Goal: Book appointment/travel/reservation

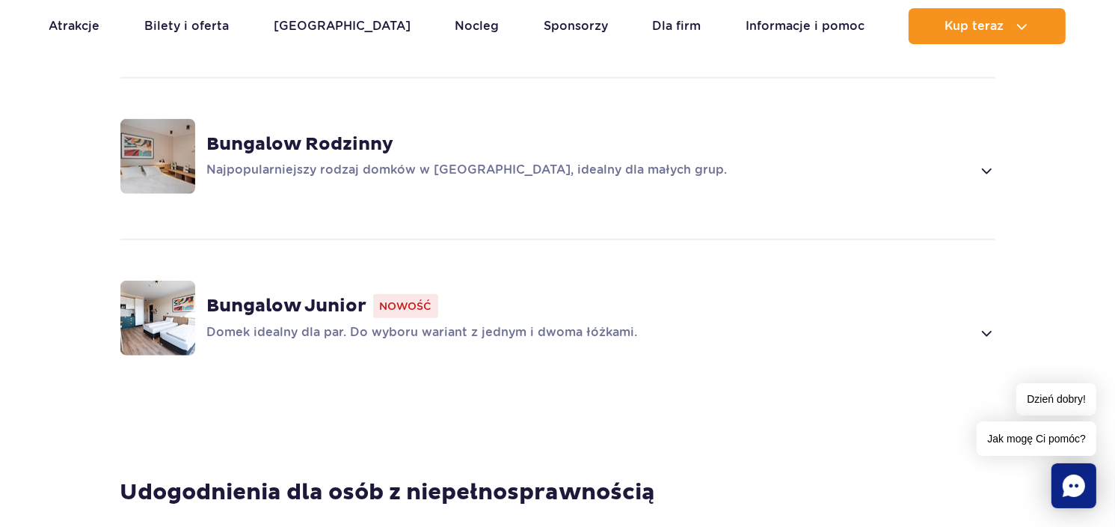
scroll to position [972, 0]
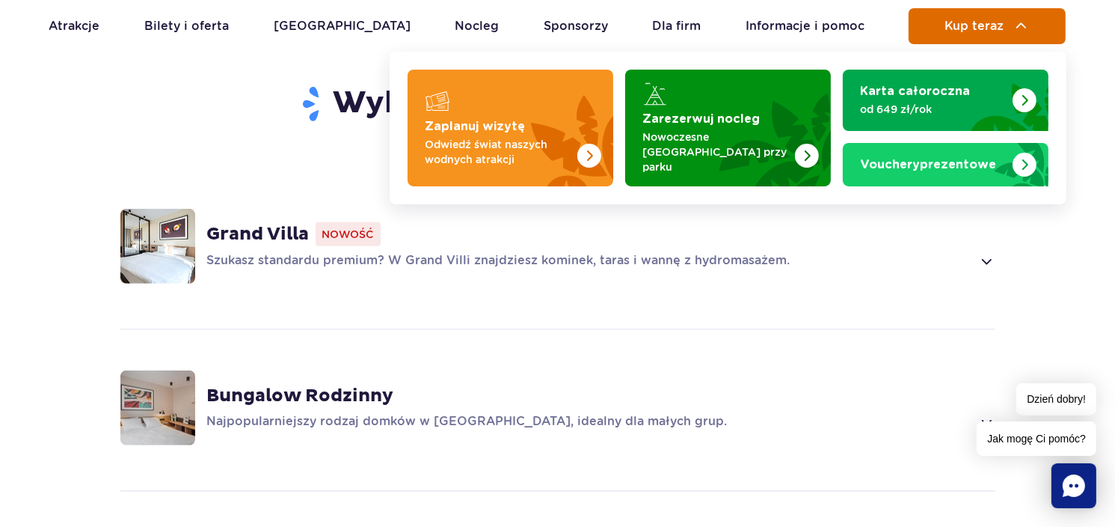
click at [1001, 28] on span "Kup teraz" at bounding box center [974, 25] width 59 height 13
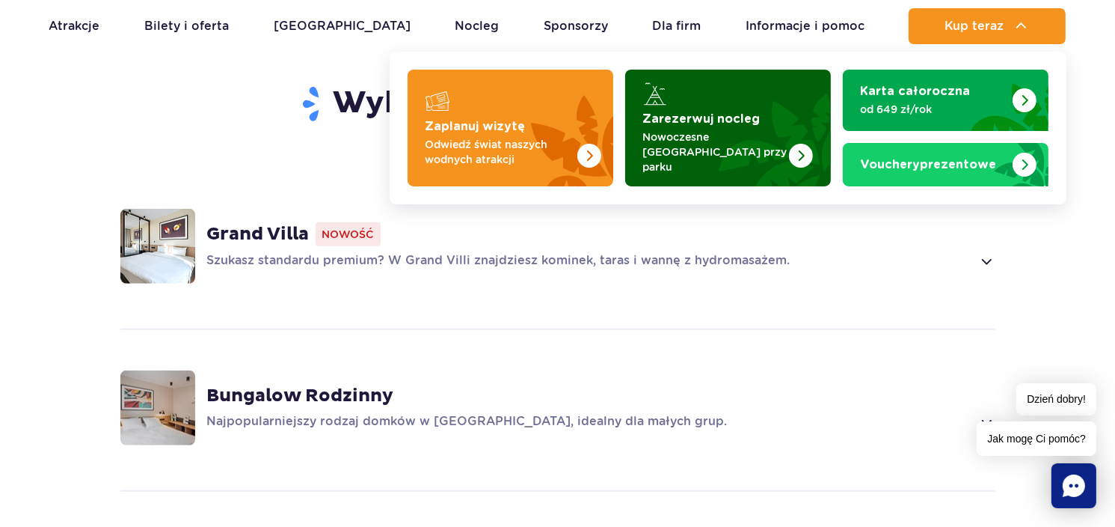
click at [738, 135] on p "Nowoczesne [GEOGRAPHIC_DATA] przy parku" at bounding box center [716, 151] width 146 height 45
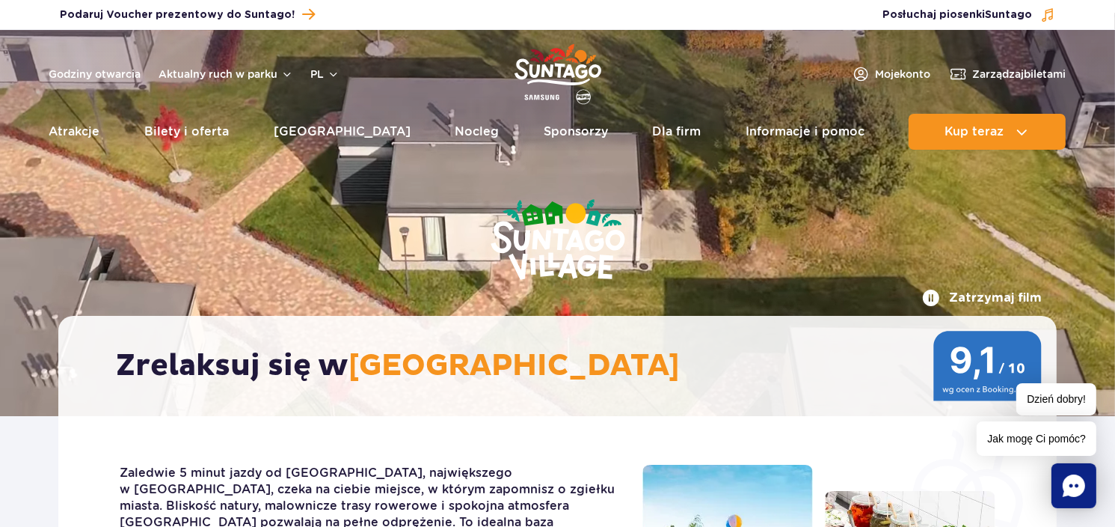
scroll to position [0, 0]
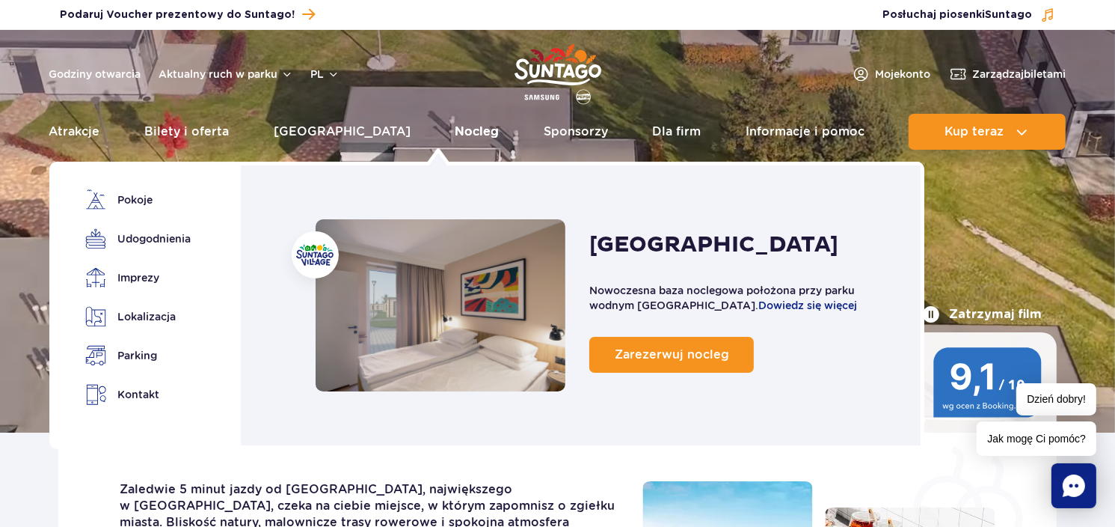
click at [455, 133] on link "Nocleg" at bounding box center [477, 132] width 44 height 36
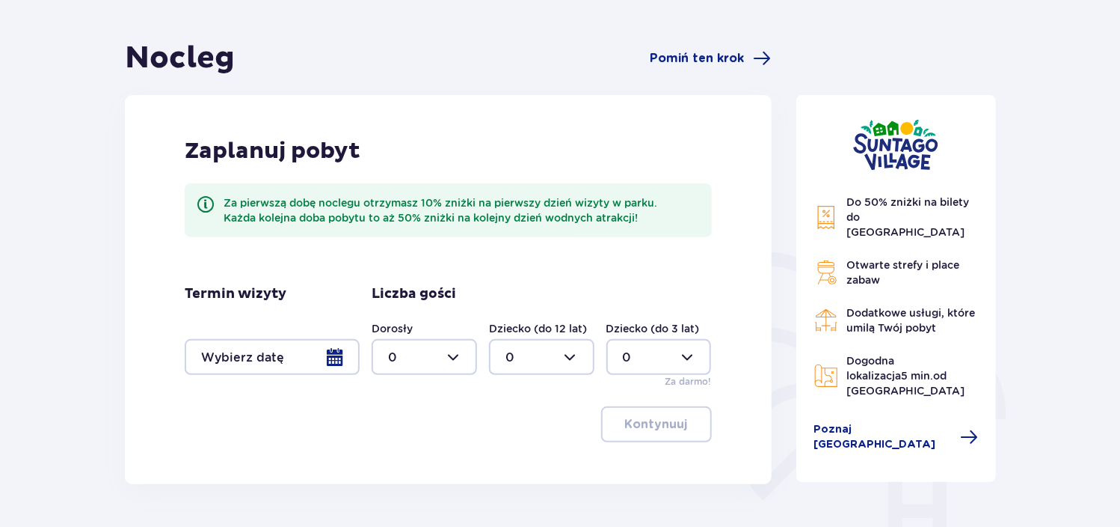
scroll to position [150, 0]
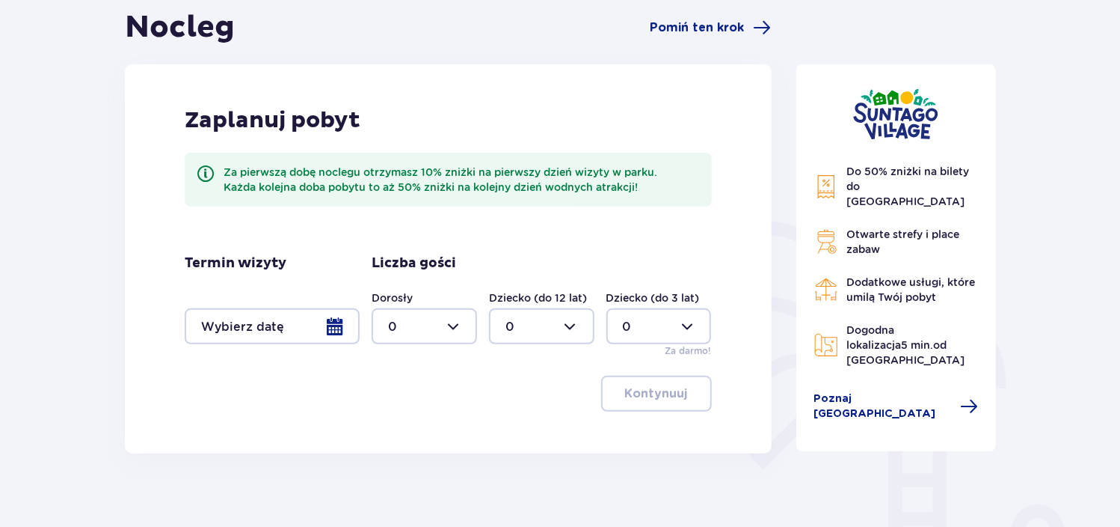
click at [307, 330] on div at bounding box center [272, 326] width 175 height 36
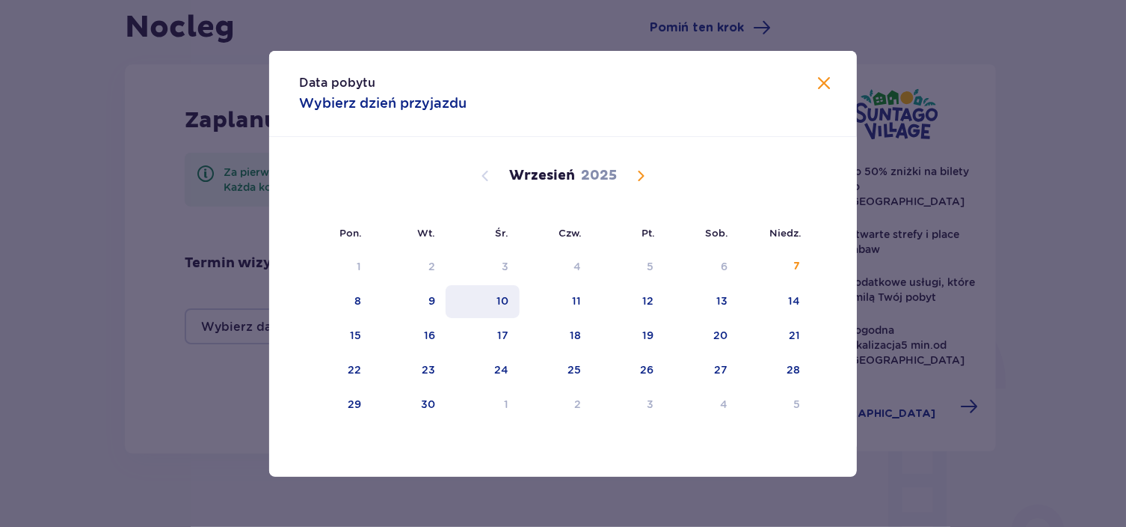
click at [515, 307] on div "10" at bounding box center [483, 301] width 74 height 33
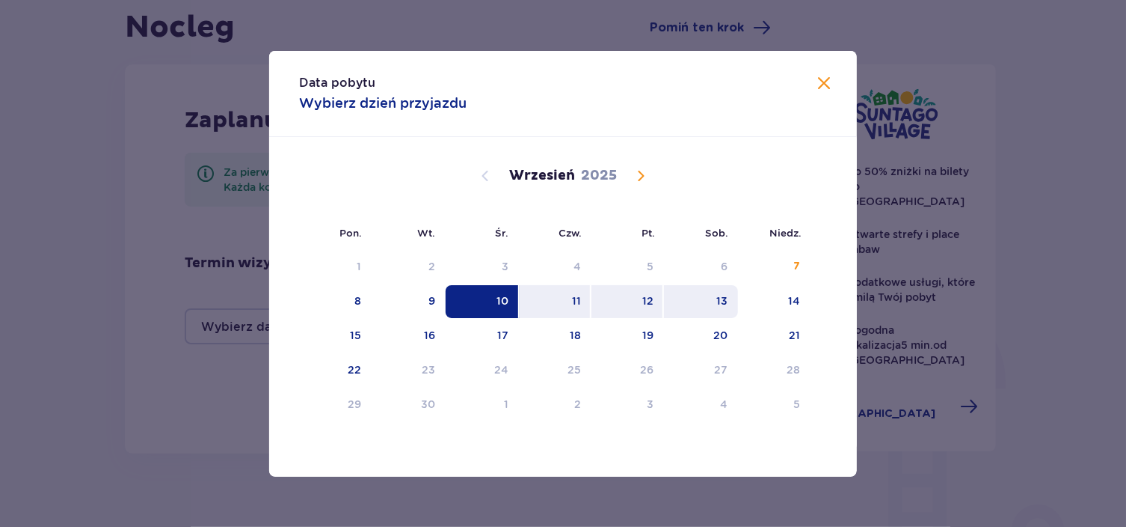
click at [728, 292] on div "13" at bounding box center [701, 301] width 74 height 33
type input "10.09.25 - 13.09.25"
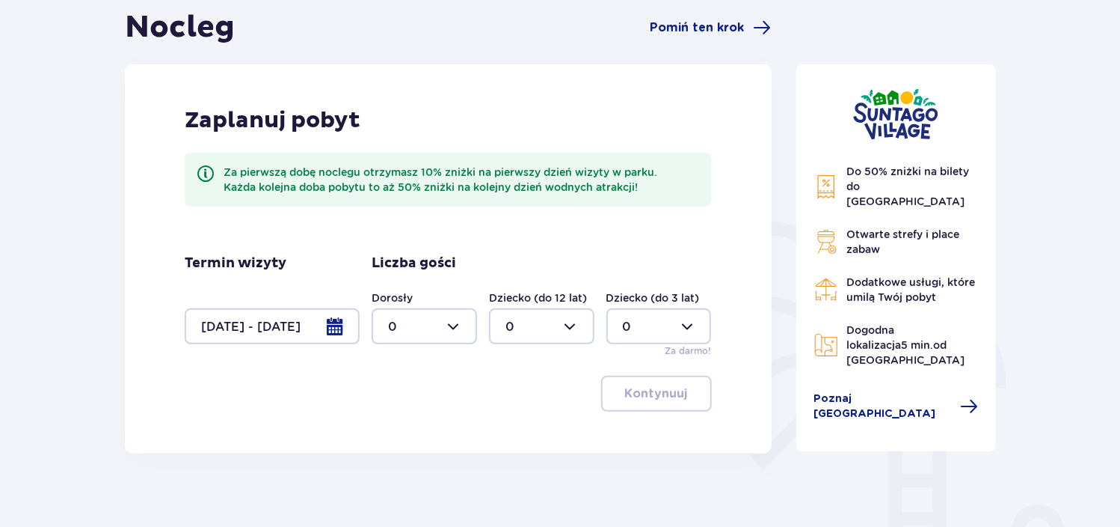
click at [444, 331] on div at bounding box center [424, 326] width 105 height 36
click at [408, 428] on div "2" at bounding box center [425, 434] width 73 height 16
type input "2"
click at [546, 316] on div at bounding box center [541, 326] width 105 height 36
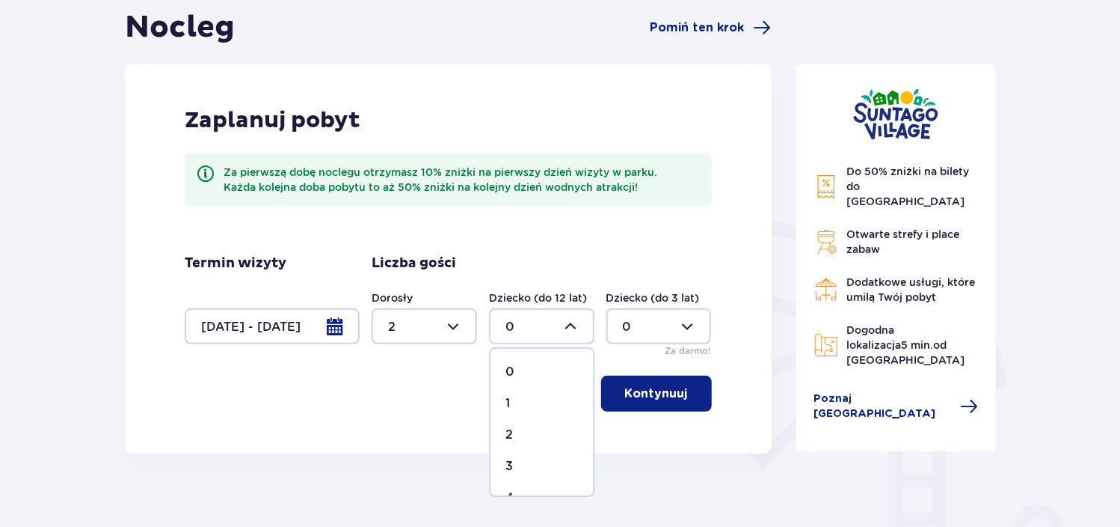
click at [511, 398] on div "1" at bounding box center [542, 403] width 73 height 16
type input "1"
click at [659, 346] on div "Dziecko (do 3 lat) 0 Za darmo!" at bounding box center [659, 323] width 105 height 67
click at [660, 334] on div at bounding box center [659, 326] width 105 height 36
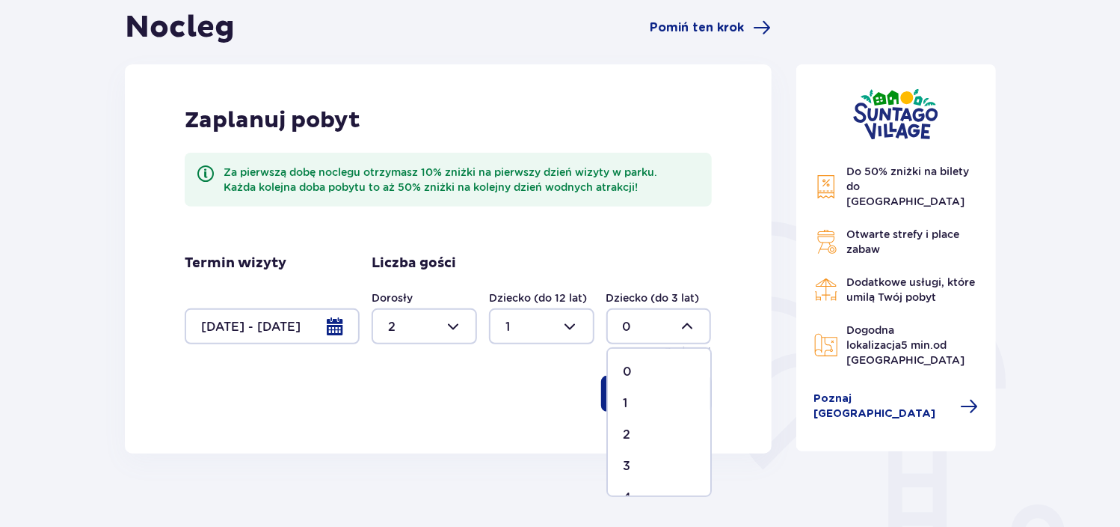
click at [639, 405] on div "1" at bounding box center [659, 403] width 73 height 16
type input "1"
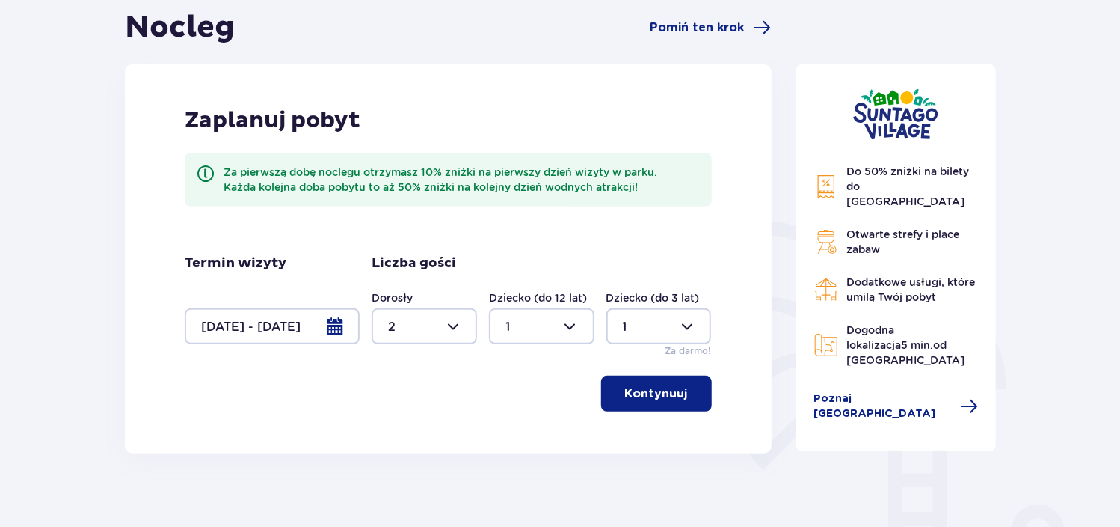
click at [544, 323] on div at bounding box center [541, 326] width 105 height 36
click at [506, 364] on p "0" at bounding box center [510, 371] width 9 height 16
type input "0"
click at [670, 331] on div at bounding box center [659, 326] width 105 height 36
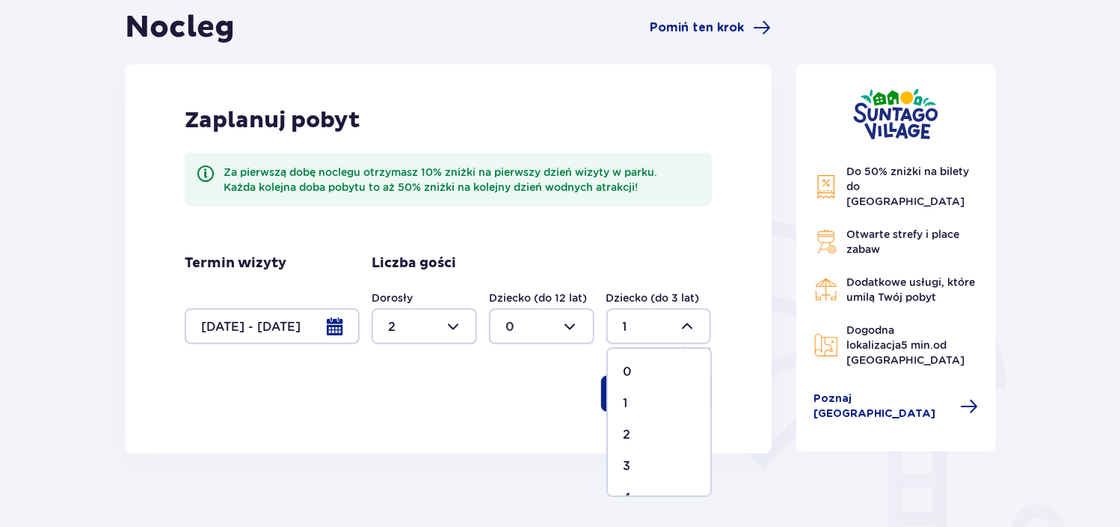
click at [627, 430] on p "2" at bounding box center [626, 434] width 7 height 16
type input "2"
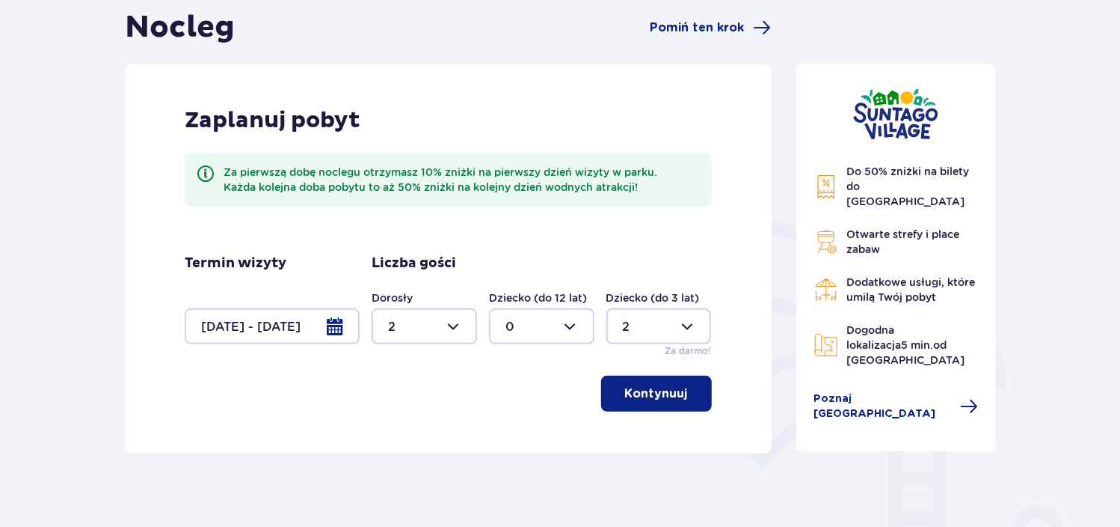
click at [689, 384] on span "button" at bounding box center [691, 393] width 18 height 18
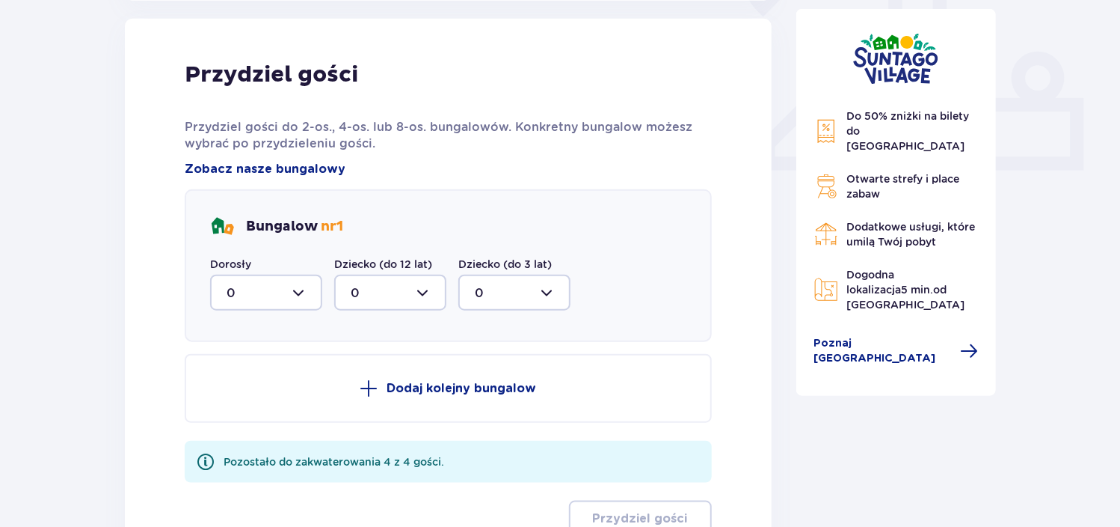
scroll to position [603, 0]
click at [286, 298] on div at bounding box center [266, 292] width 112 height 36
click at [230, 404] on p "2" at bounding box center [230, 400] width 7 height 16
type input "2"
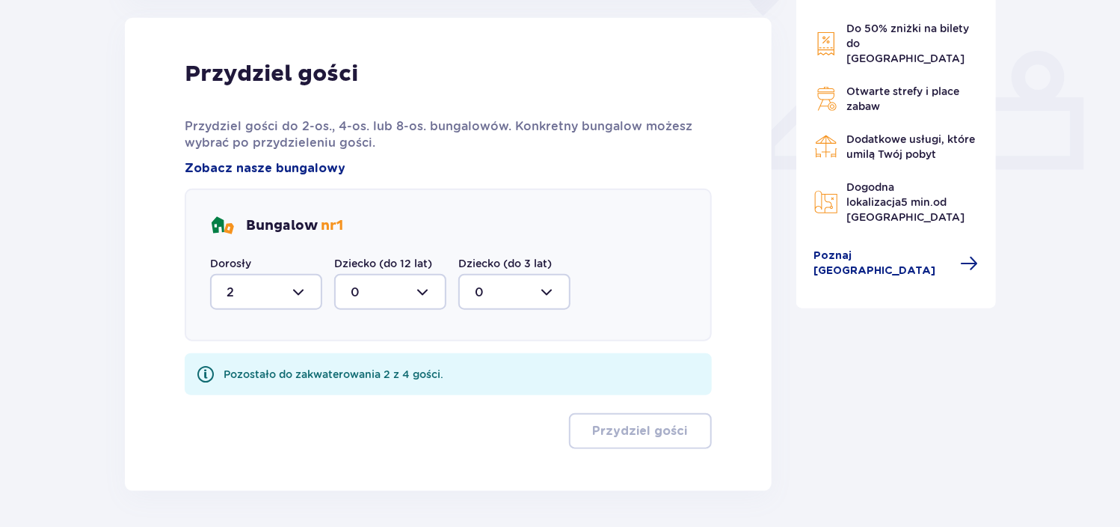
click at [425, 294] on div at bounding box center [390, 292] width 112 height 36
click at [425, 295] on div at bounding box center [390, 292] width 112 height 36
click at [515, 295] on div at bounding box center [514, 292] width 112 height 36
click at [479, 398] on p "2" at bounding box center [478, 400] width 7 height 16
type input "2"
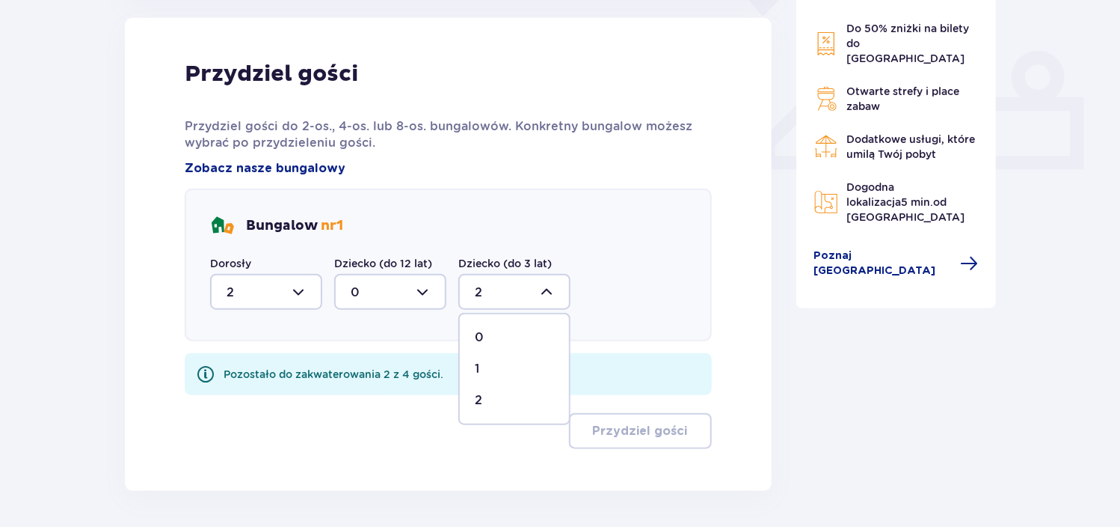
scroll to position [596, 0]
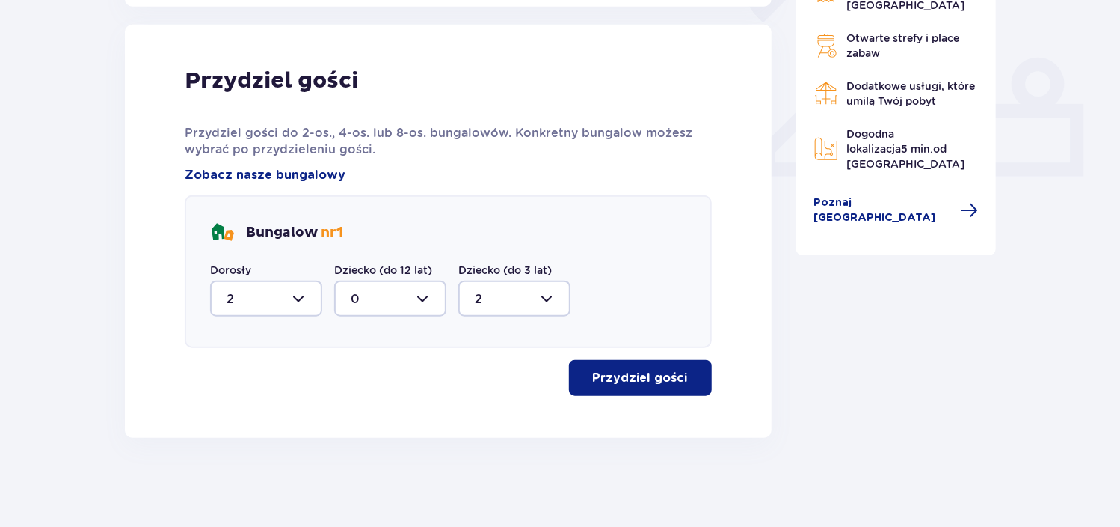
click at [688, 379] on span "button" at bounding box center [691, 378] width 18 height 18
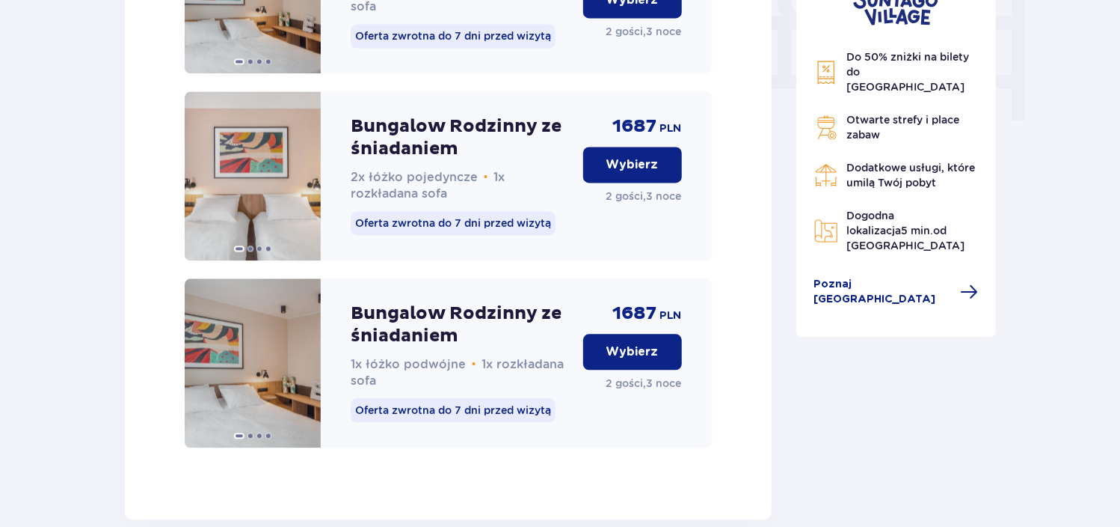
scroll to position [1592, 0]
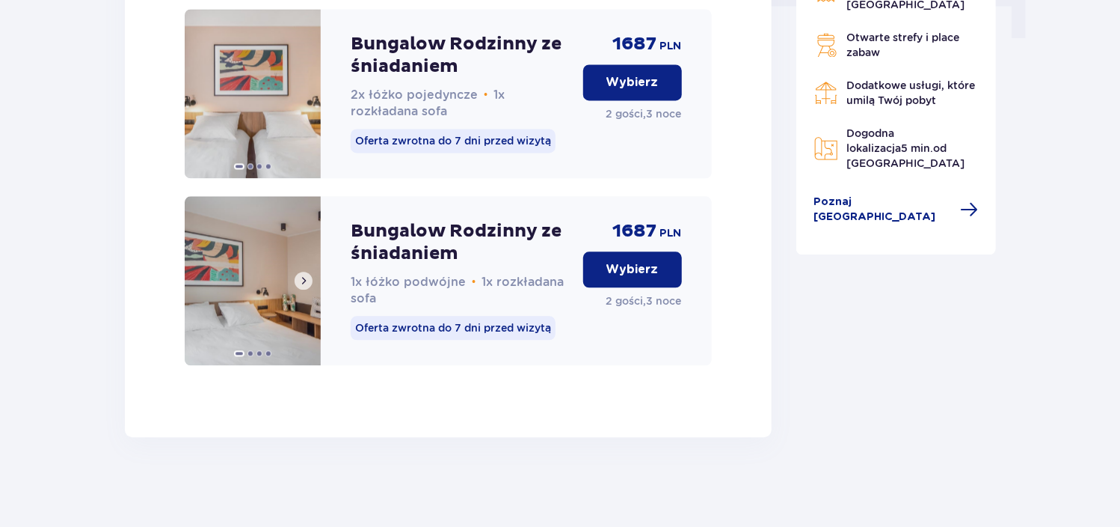
click at [254, 307] on img at bounding box center [253, 280] width 136 height 169
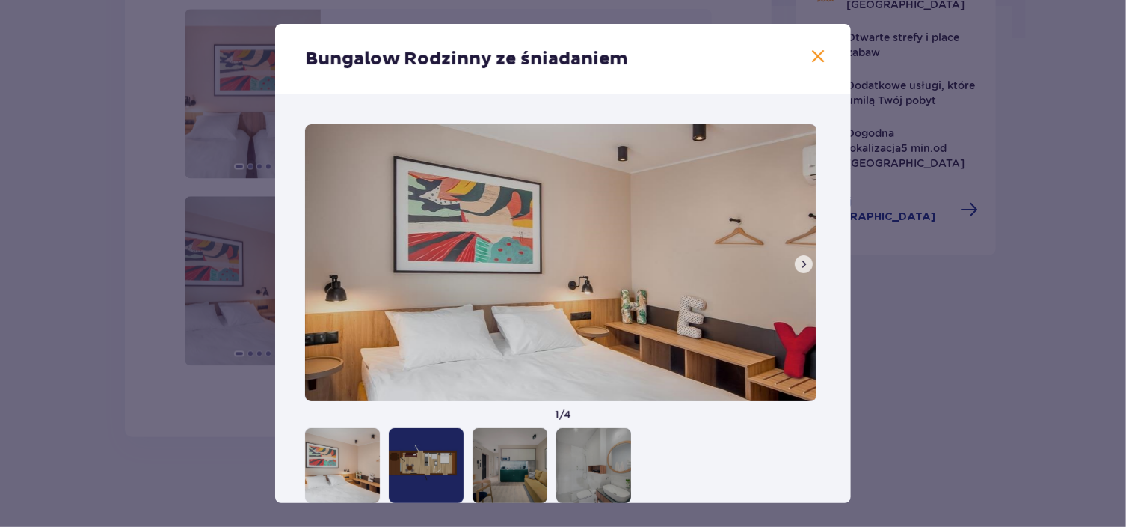
click at [801, 263] on span at bounding box center [804, 264] width 12 height 12
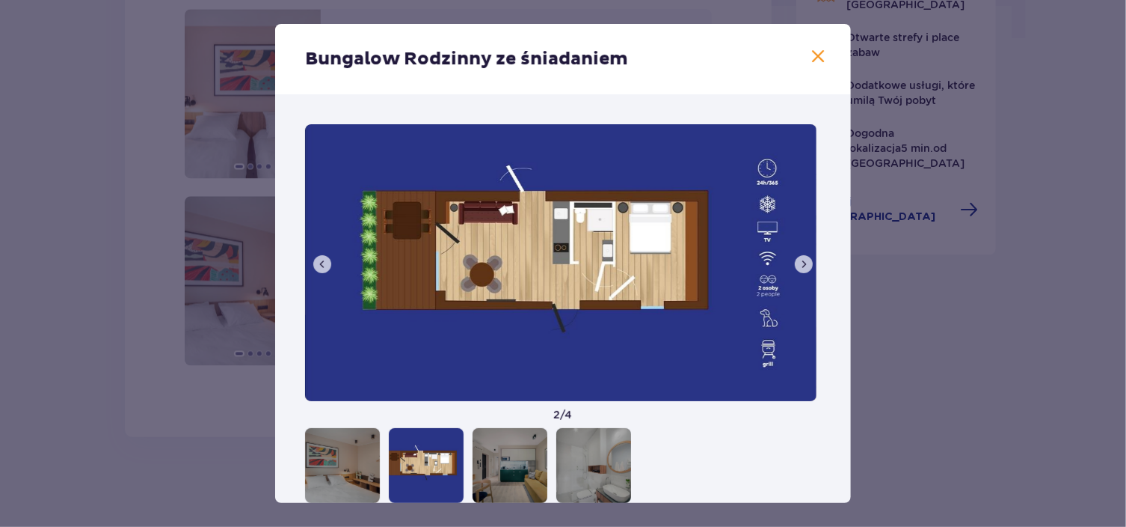
click at [801, 263] on span at bounding box center [804, 264] width 12 height 12
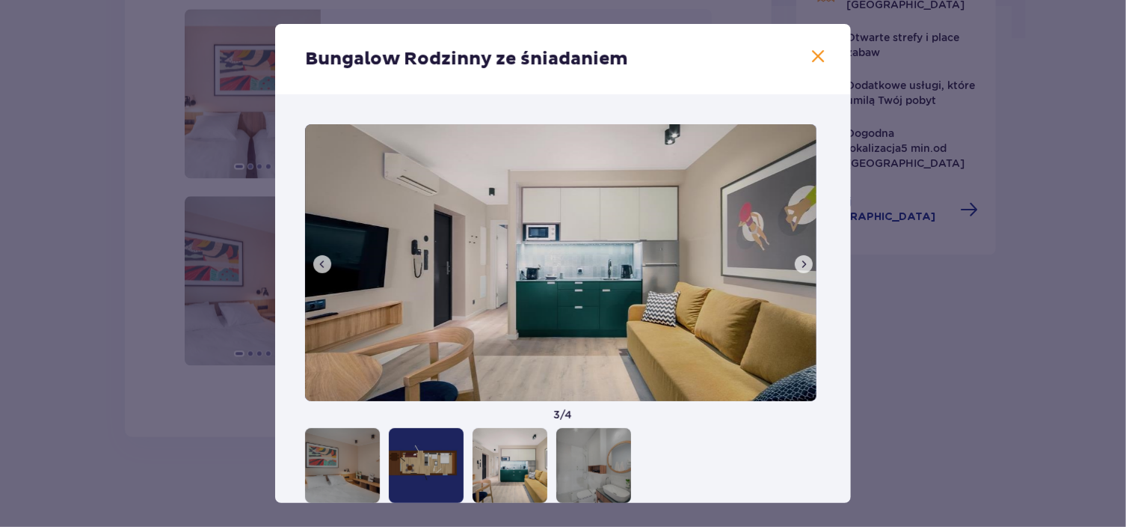
click at [801, 263] on span at bounding box center [804, 264] width 12 height 12
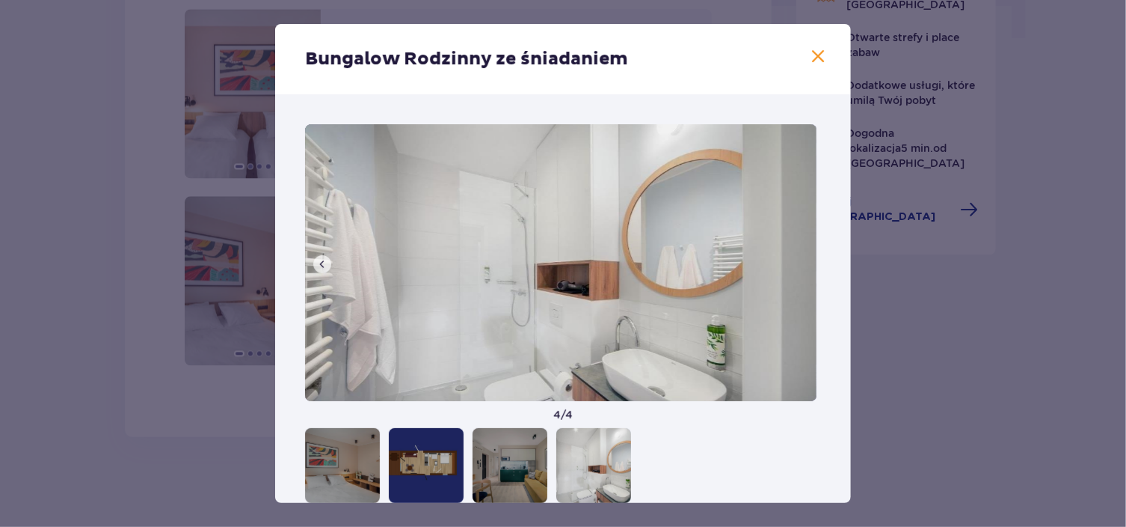
click at [801, 263] on img at bounding box center [561, 262] width 512 height 277
click at [812, 62] on span at bounding box center [818, 57] width 18 height 18
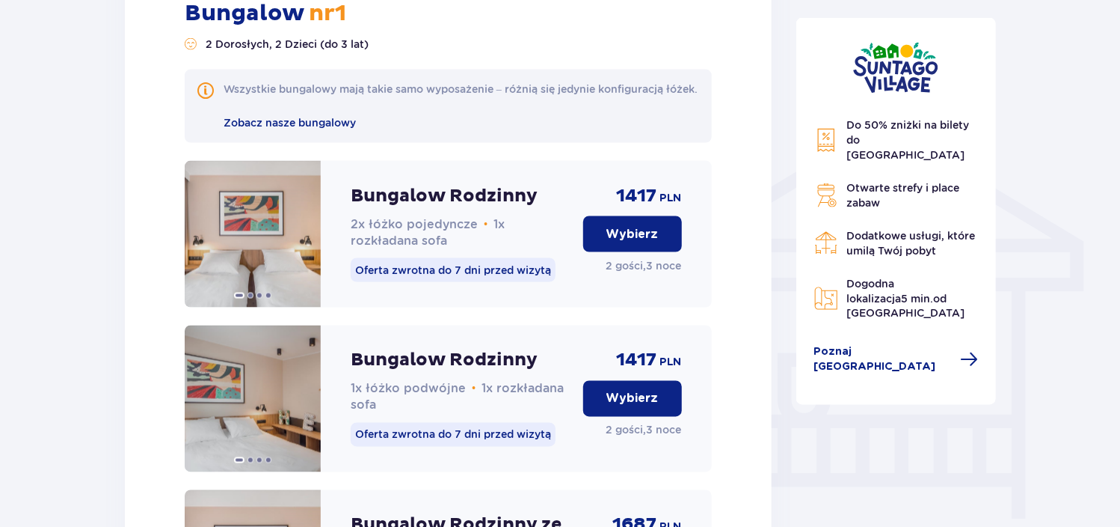
scroll to position [1068, 0]
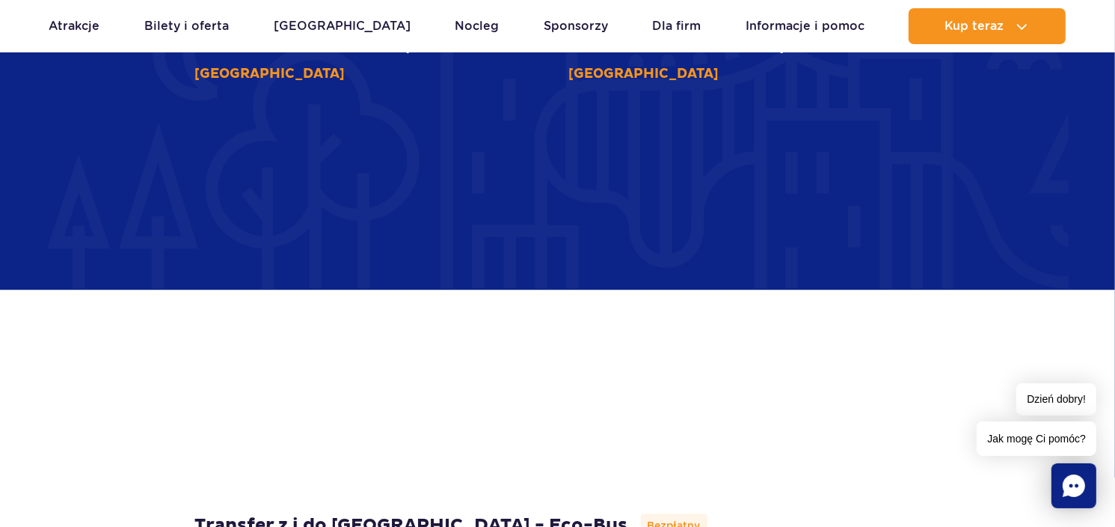
scroll to position [4125, 0]
